Goal: Information Seeking & Learning: Learn about a topic

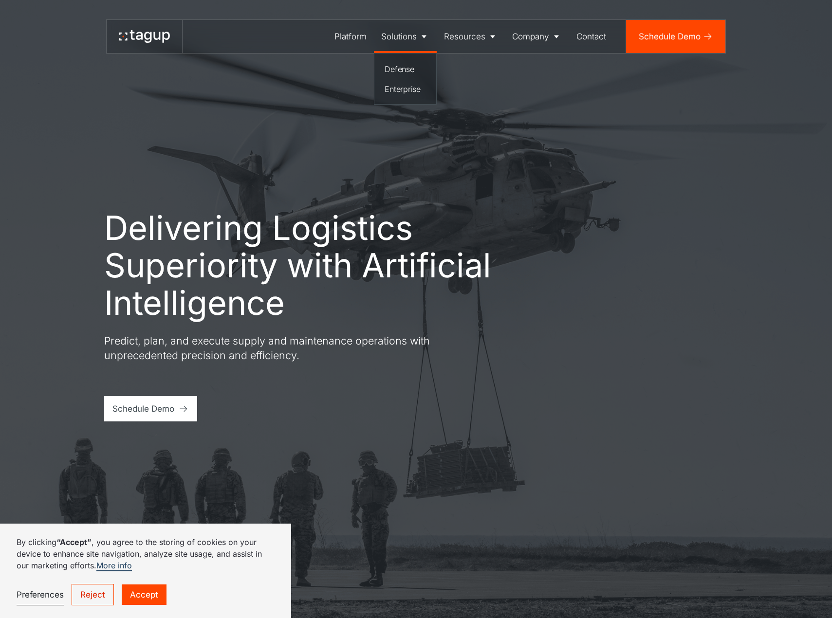
click at [406, 41] on div "Solutions" at bounding box center [399, 36] width 36 height 13
click at [402, 70] on div "Defense" at bounding box center [405, 69] width 41 height 12
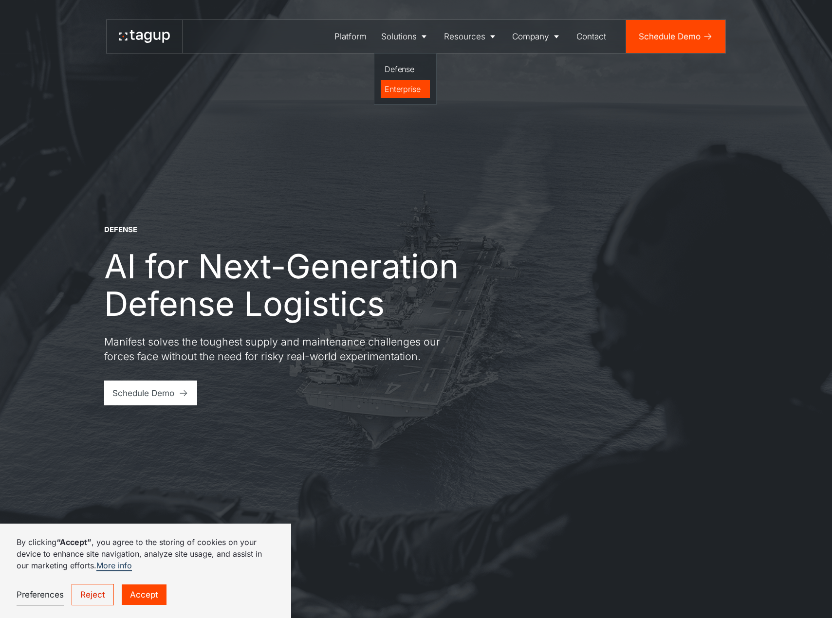
click at [387, 85] on div "Enterprise" at bounding box center [405, 89] width 41 height 12
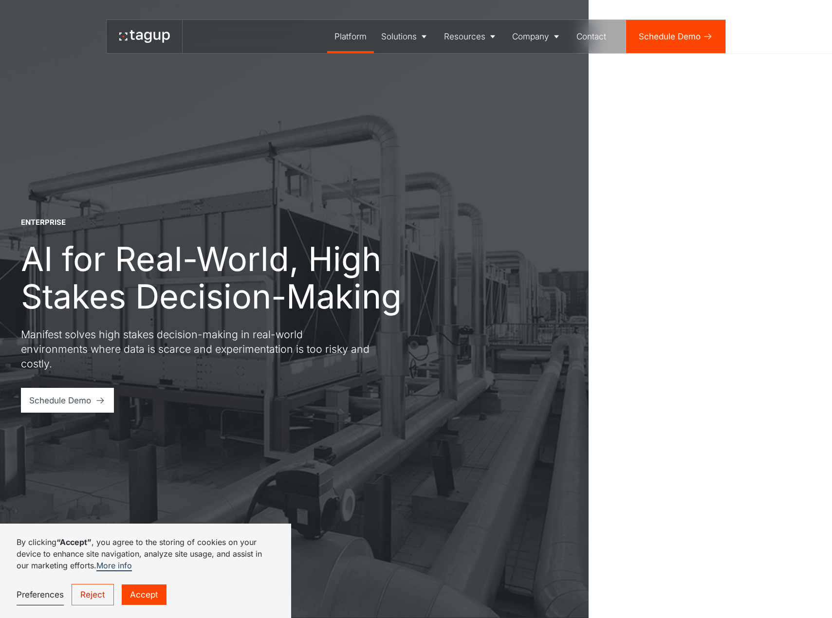
click at [338, 35] on div "Platform" at bounding box center [351, 36] width 32 height 13
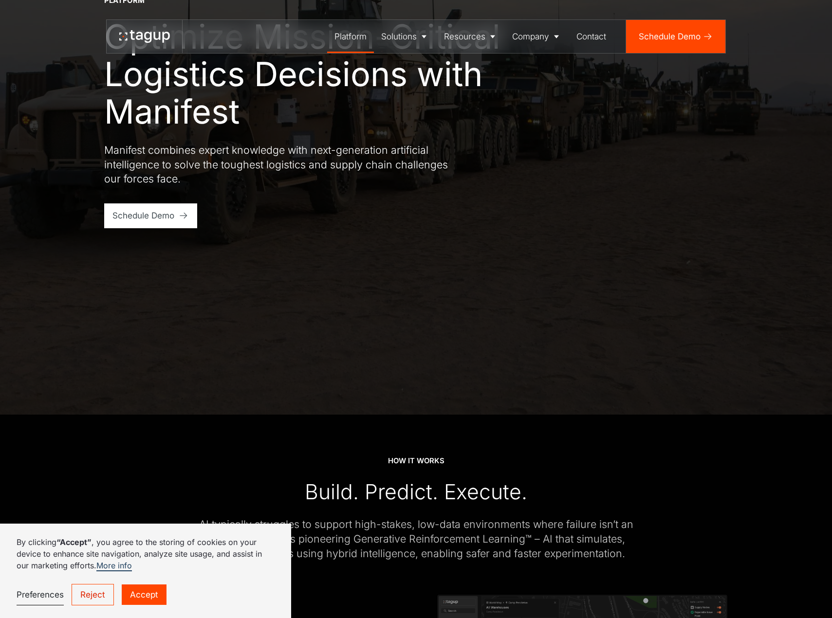
scroll to position [146, 0]
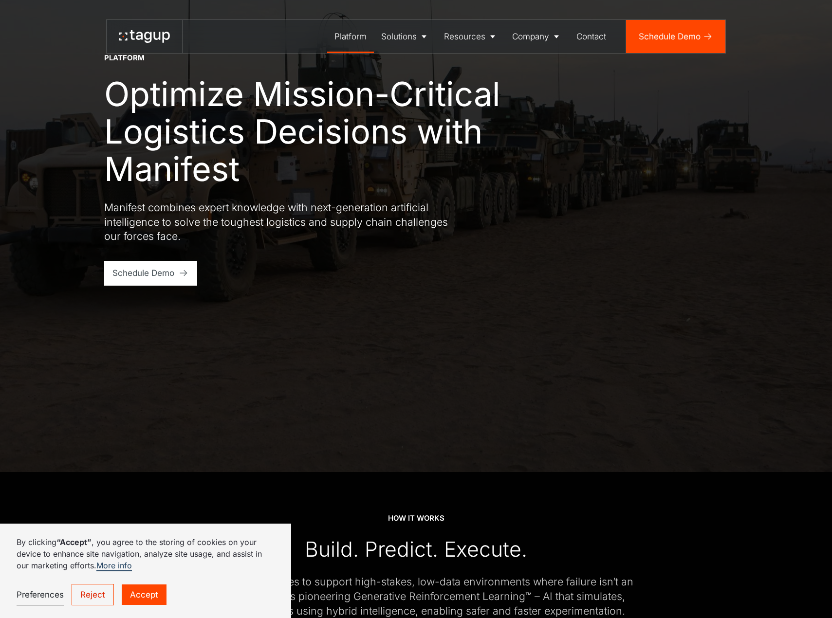
click at [87, 604] on link "Reject" at bounding box center [93, 595] width 42 height 22
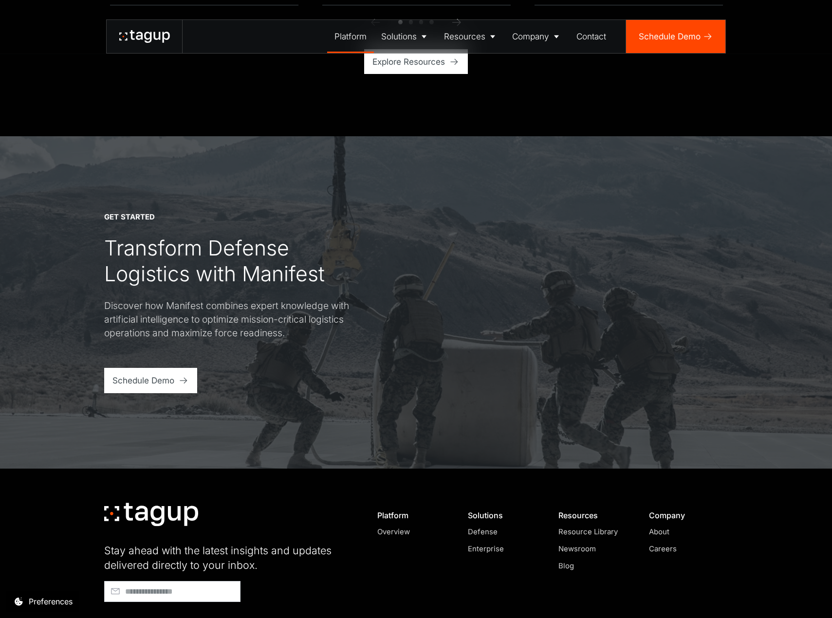
scroll to position [3173, 0]
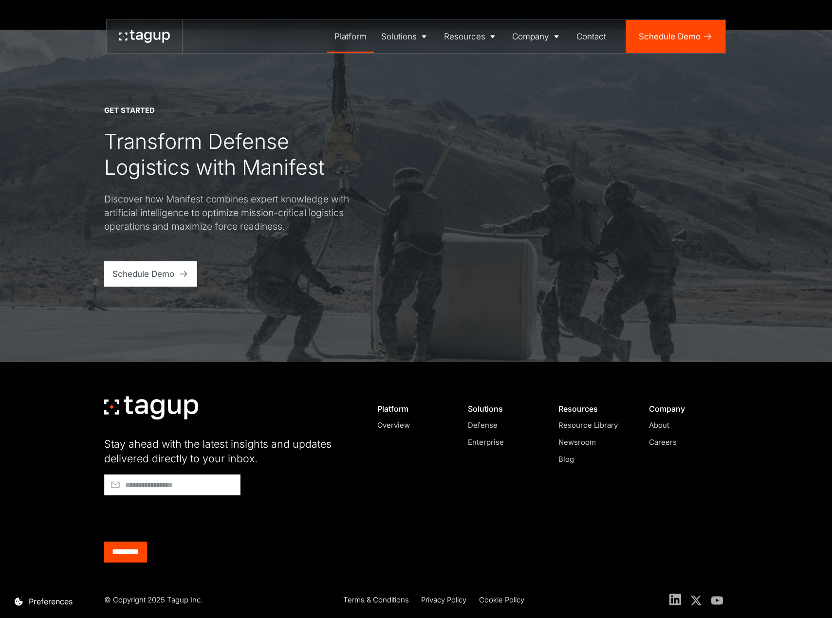
click at [679, 601] on icon at bounding box center [676, 600] width 12 height 12
